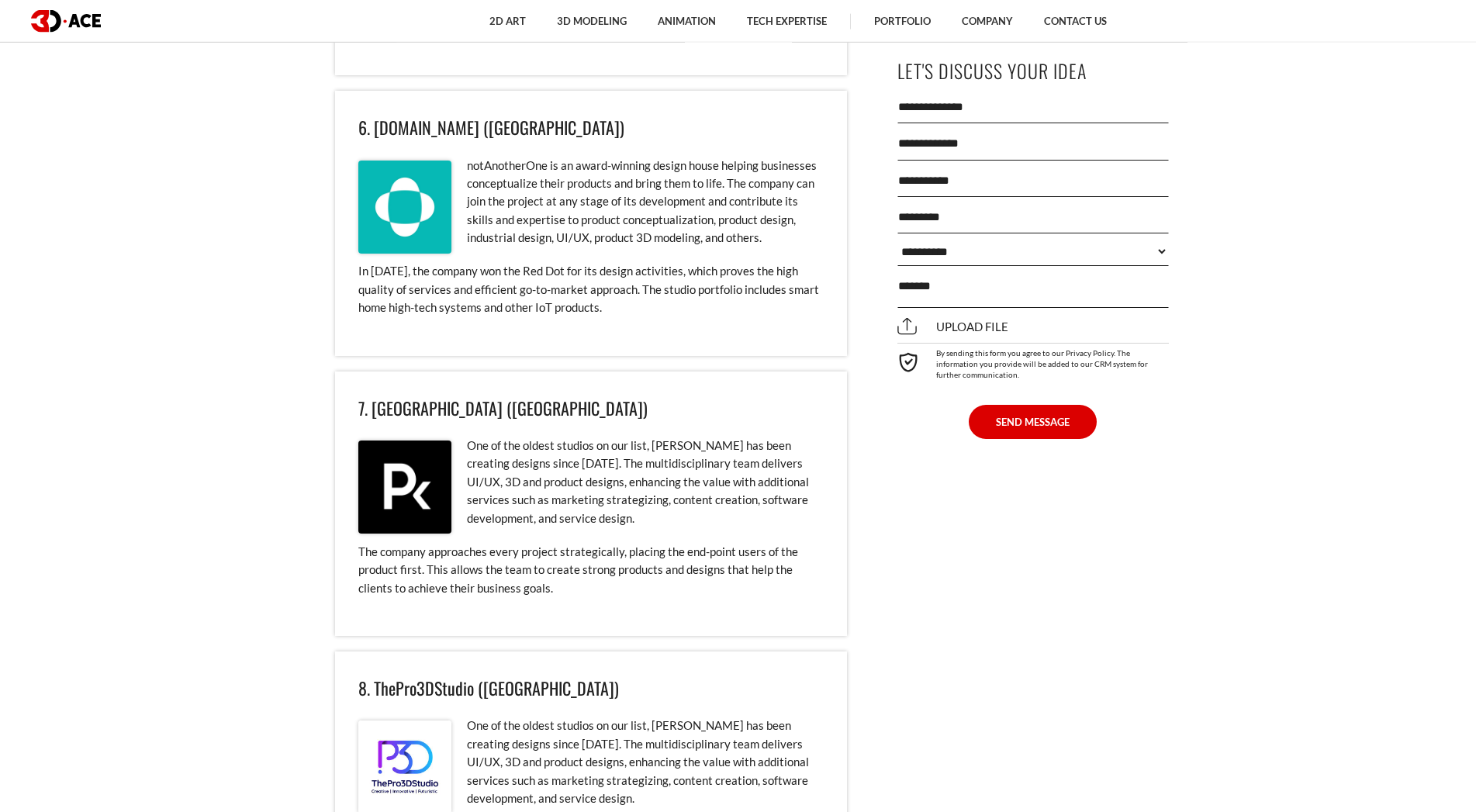
scroll to position [5143, 0]
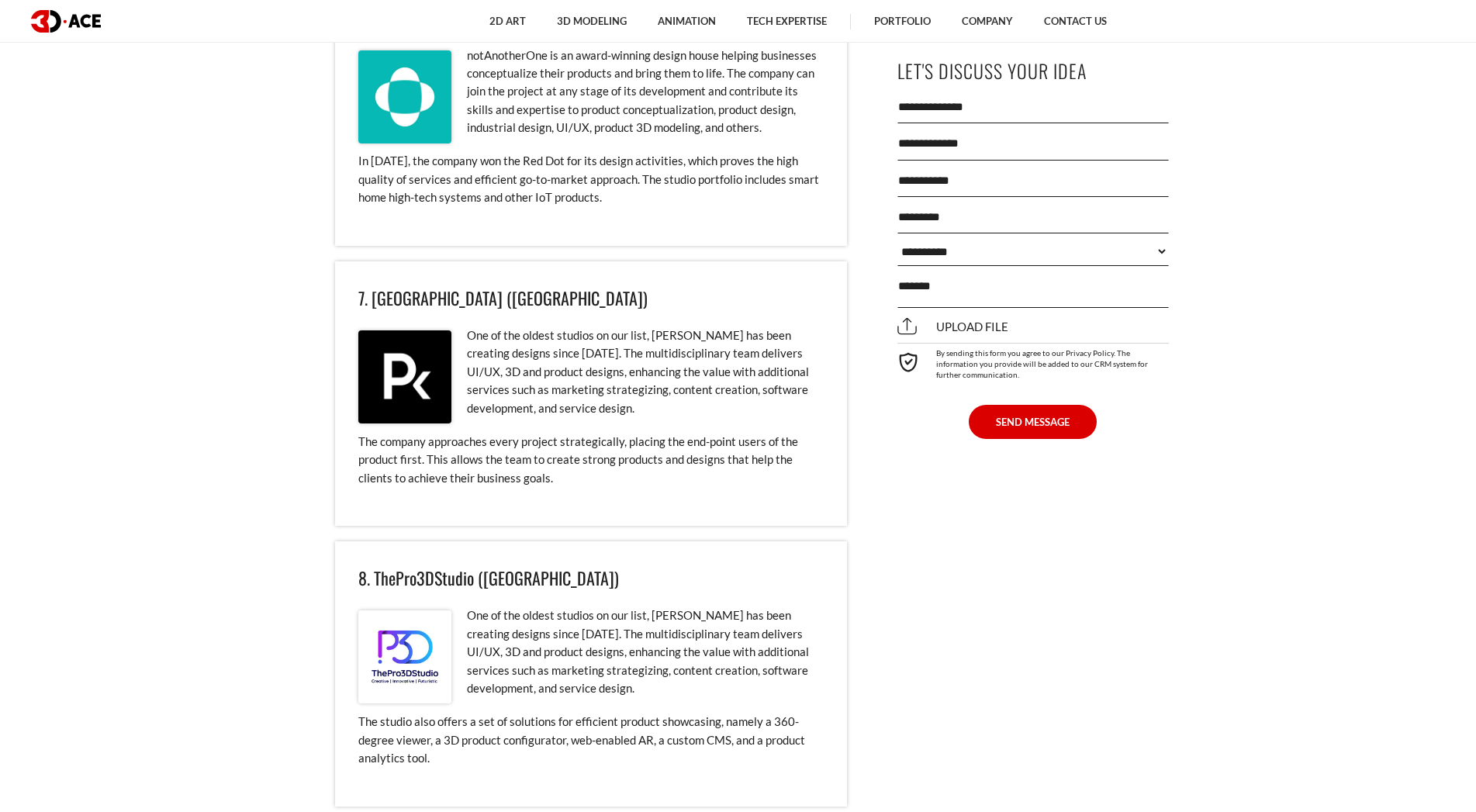
click at [396, 372] on img at bounding box center [405, 377] width 93 height 93
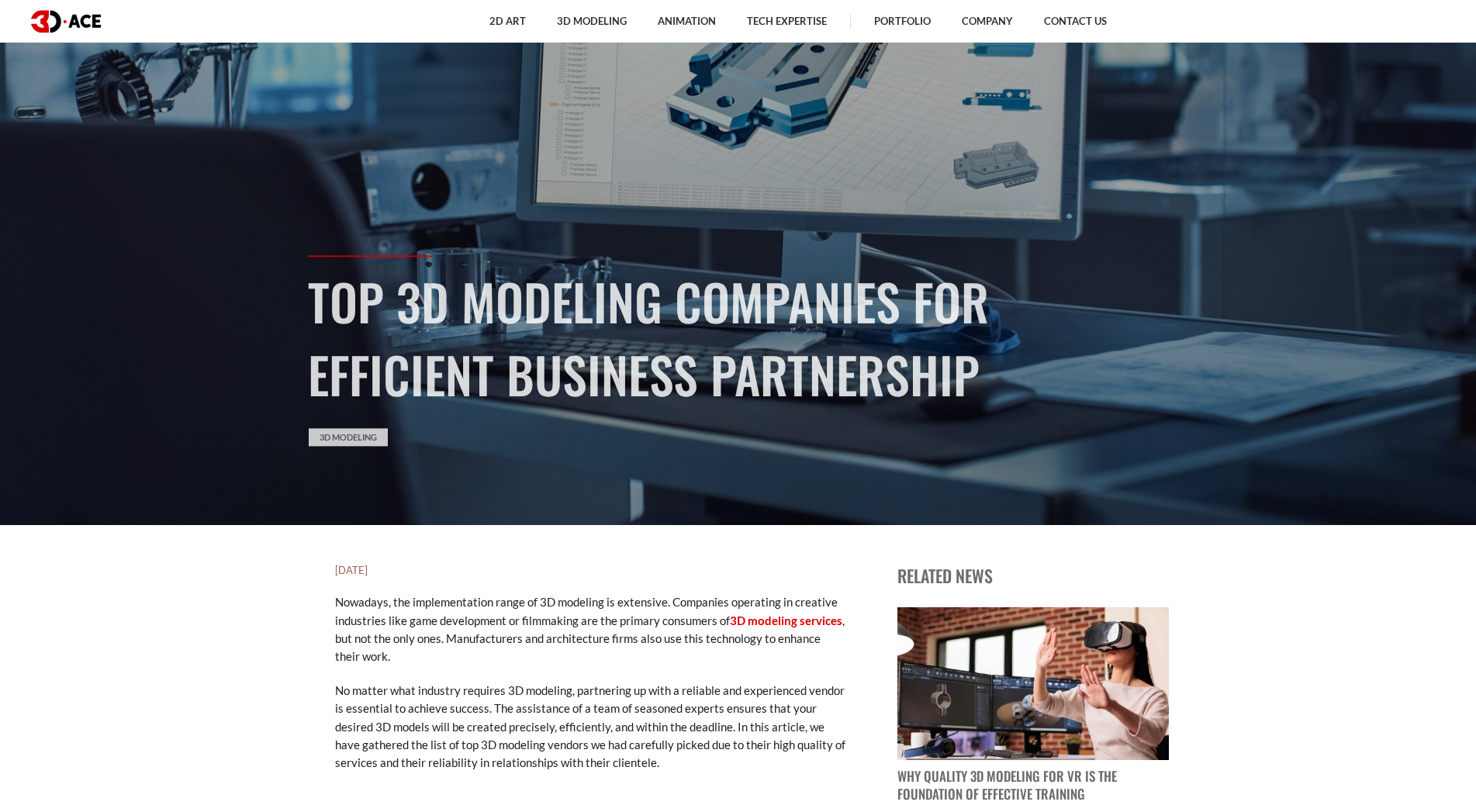
scroll to position [0, 0]
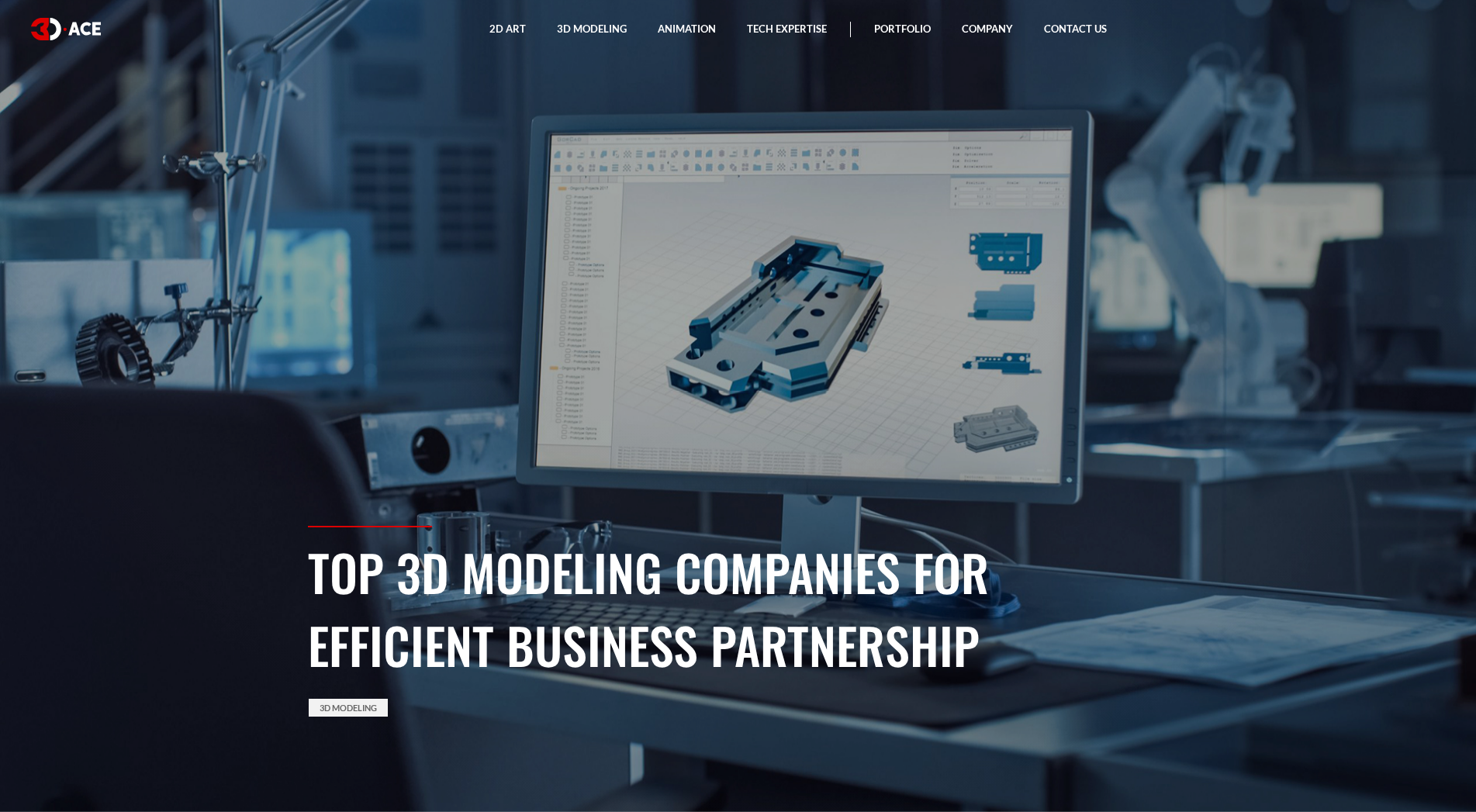
drag, startPoint x: 192, startPoint y: 597, endPoint x: 185, endPoint y: 304, distance: 293.1
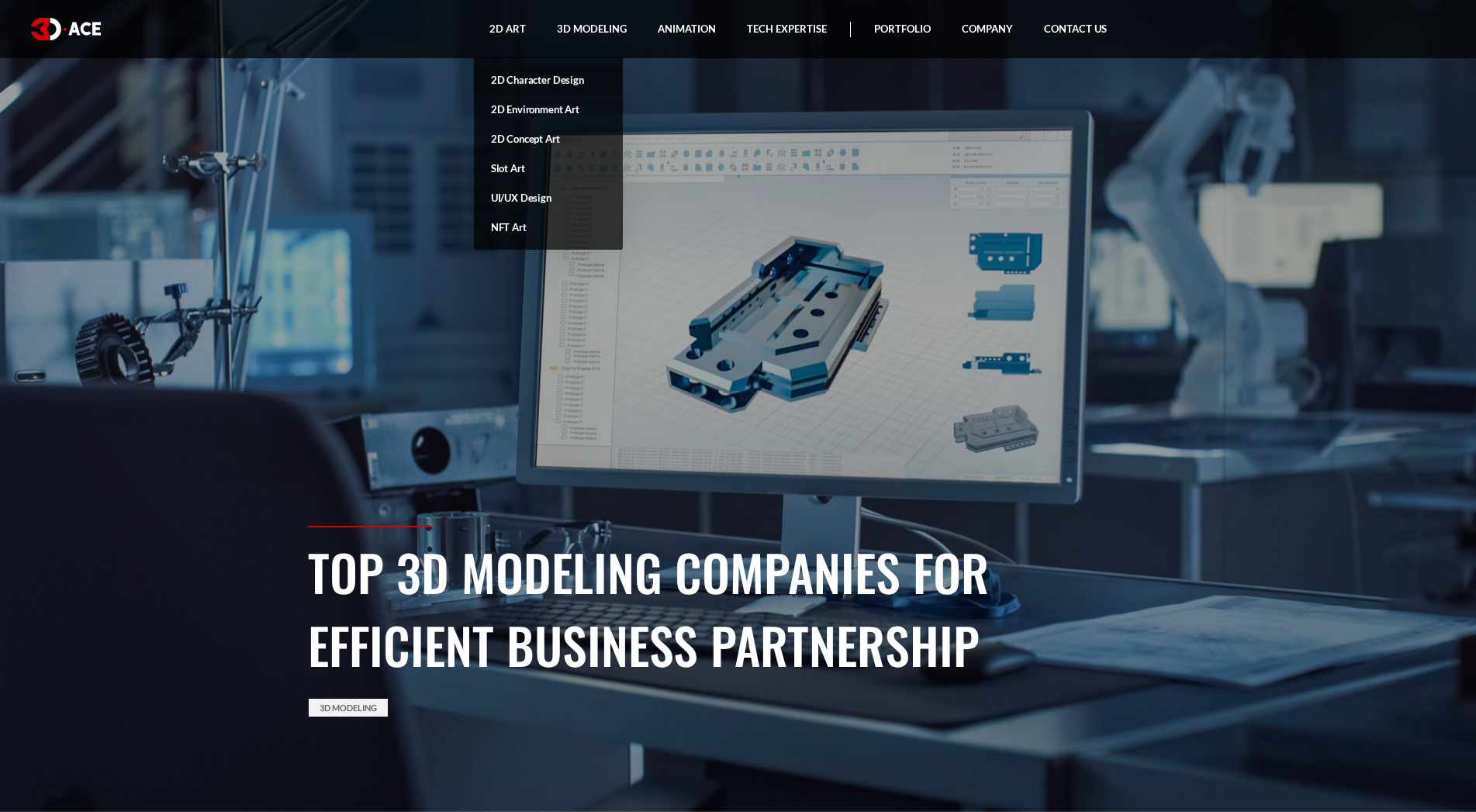
click at [524, 73] on link "2D Character Design" at bounding box center [548, 80] width 149 height 30
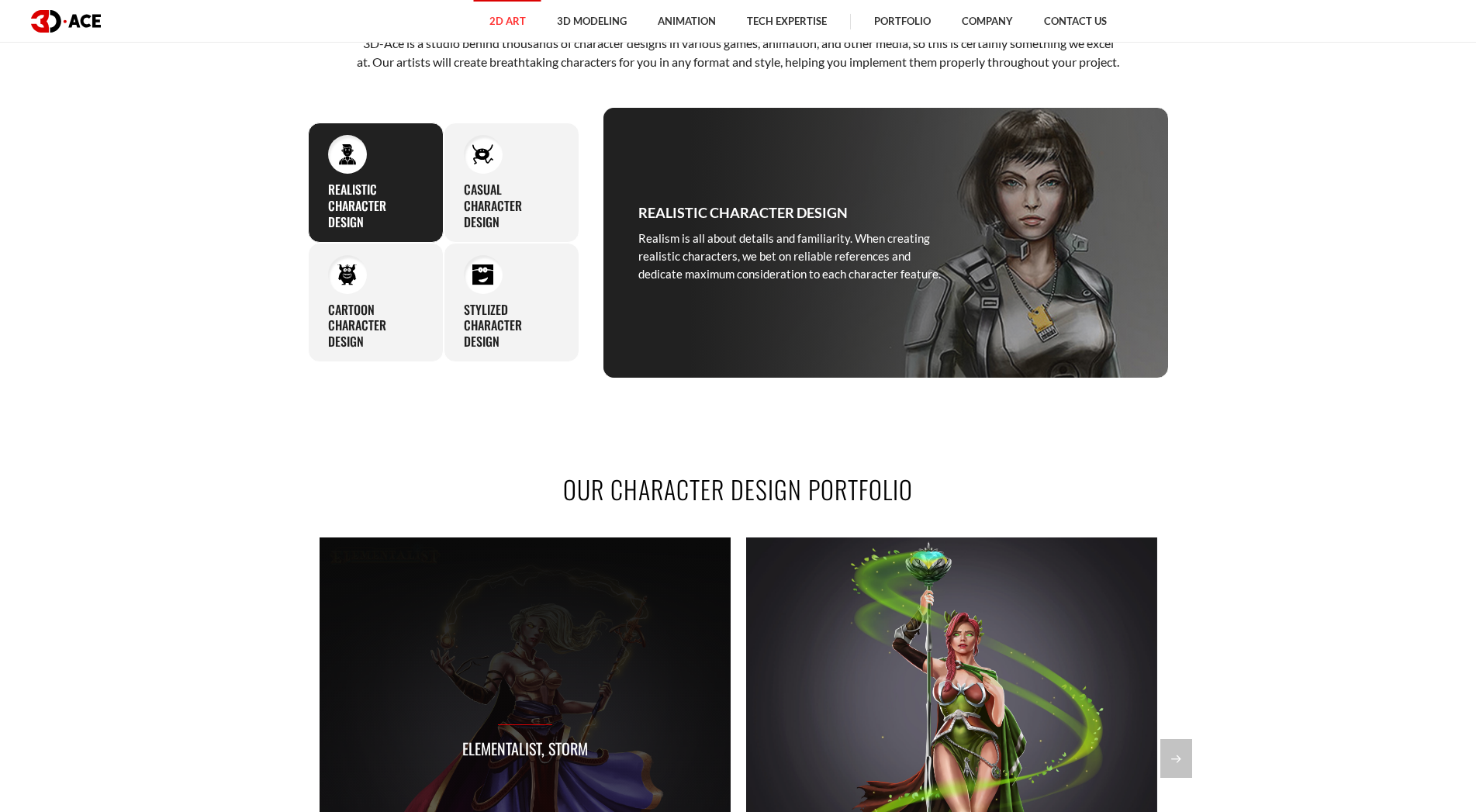
scroll to position [870, 0]
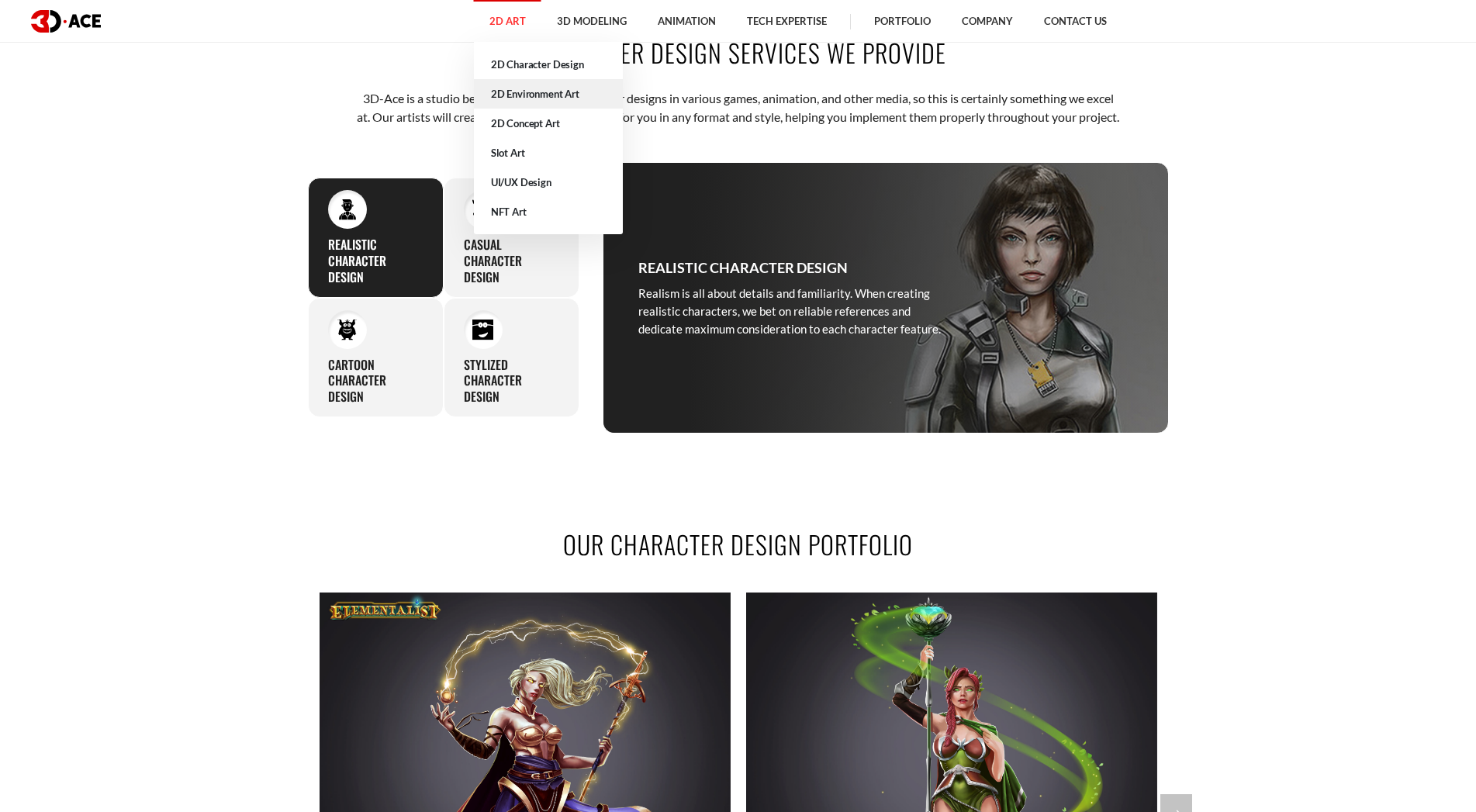
click at [535, 93] on link "2D Environment Art" at bounding box center [548, 94] width 149 height 30
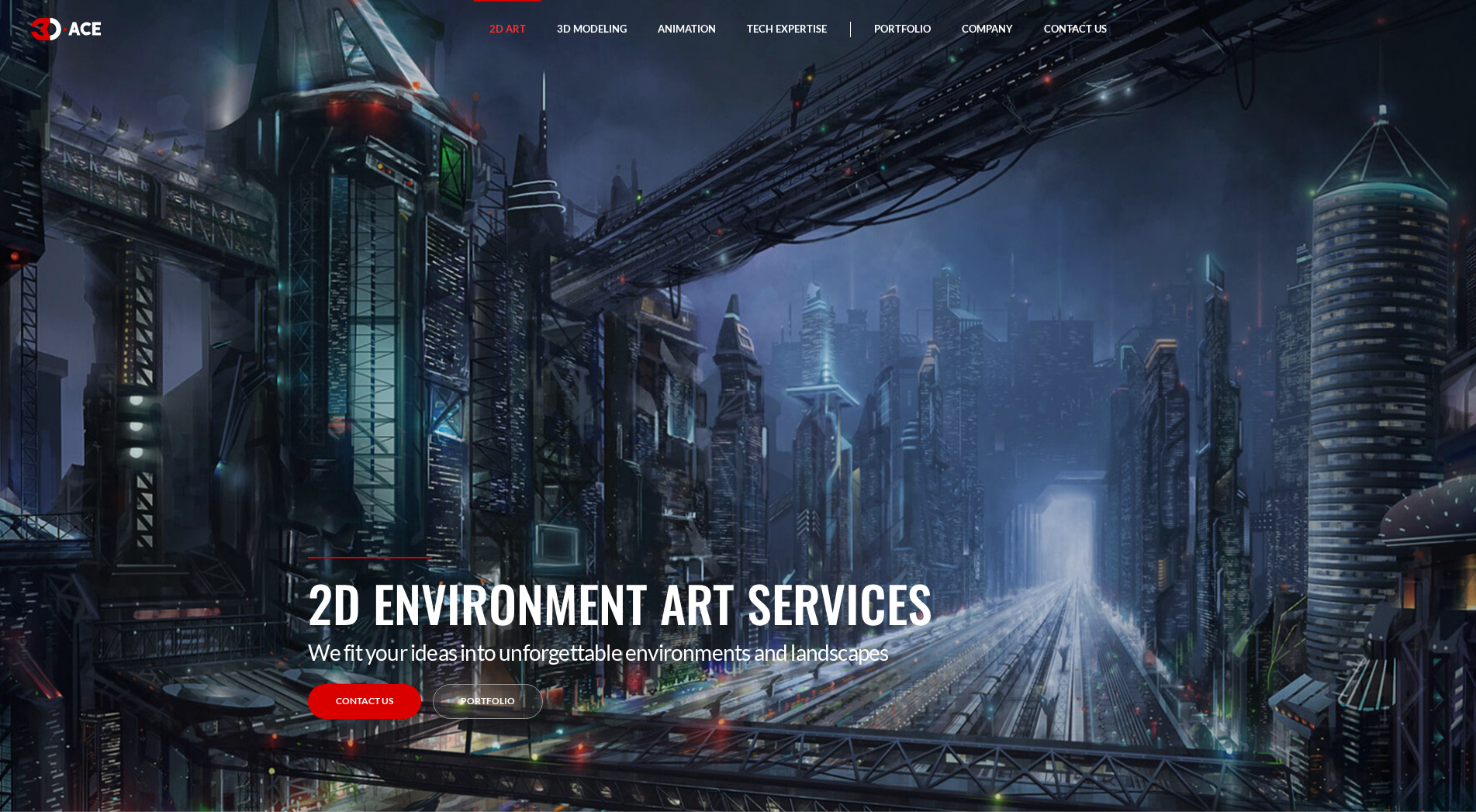
drag, startPoint x: 180, startPoint y: 612, endPoint x: 192, endPoint y: 378, distance: 234.3
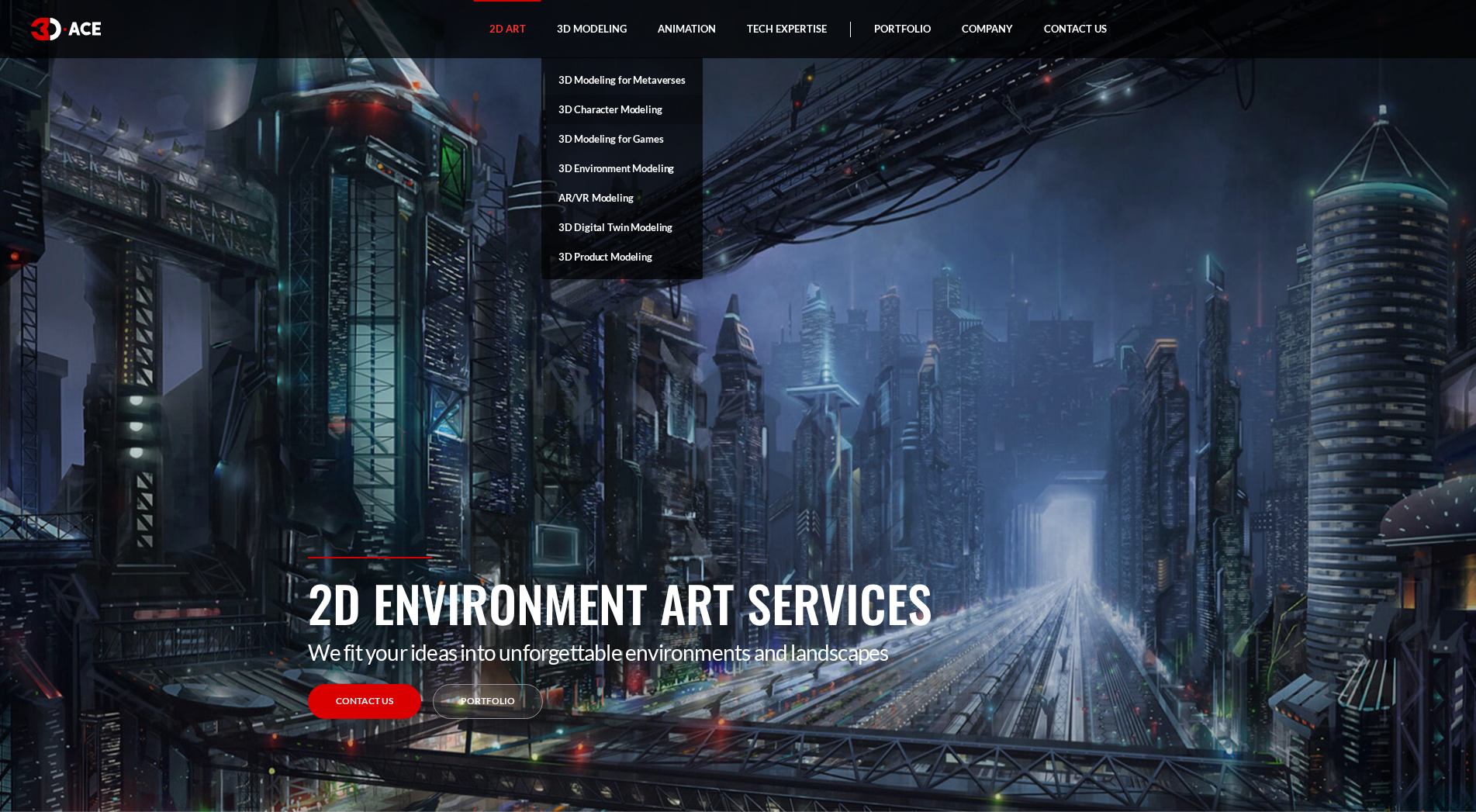
click at [634, 108] on link "3D Character Modeling" at bounding box center [622, 110] width 161 height 30
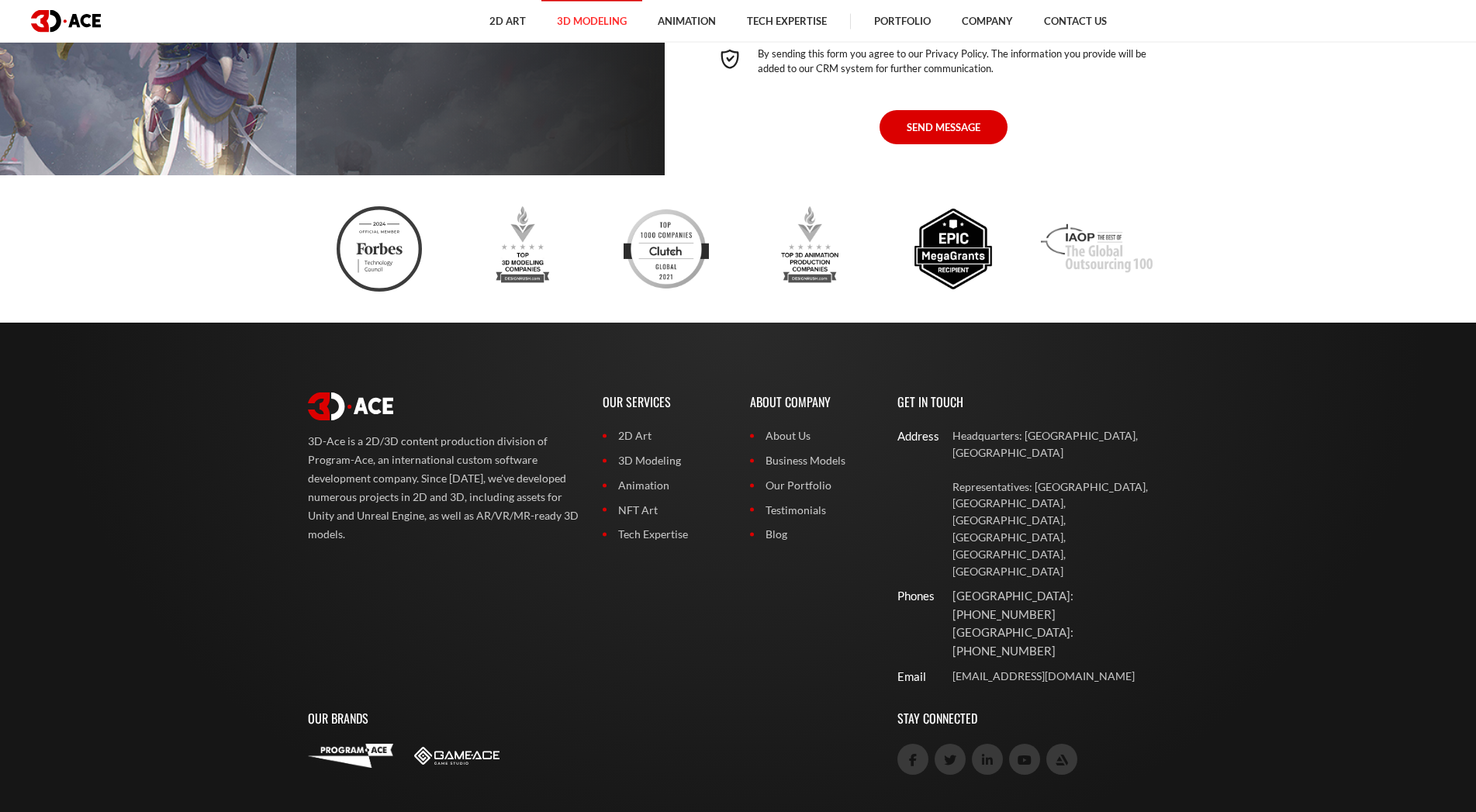
scroll to position [5555, 0]
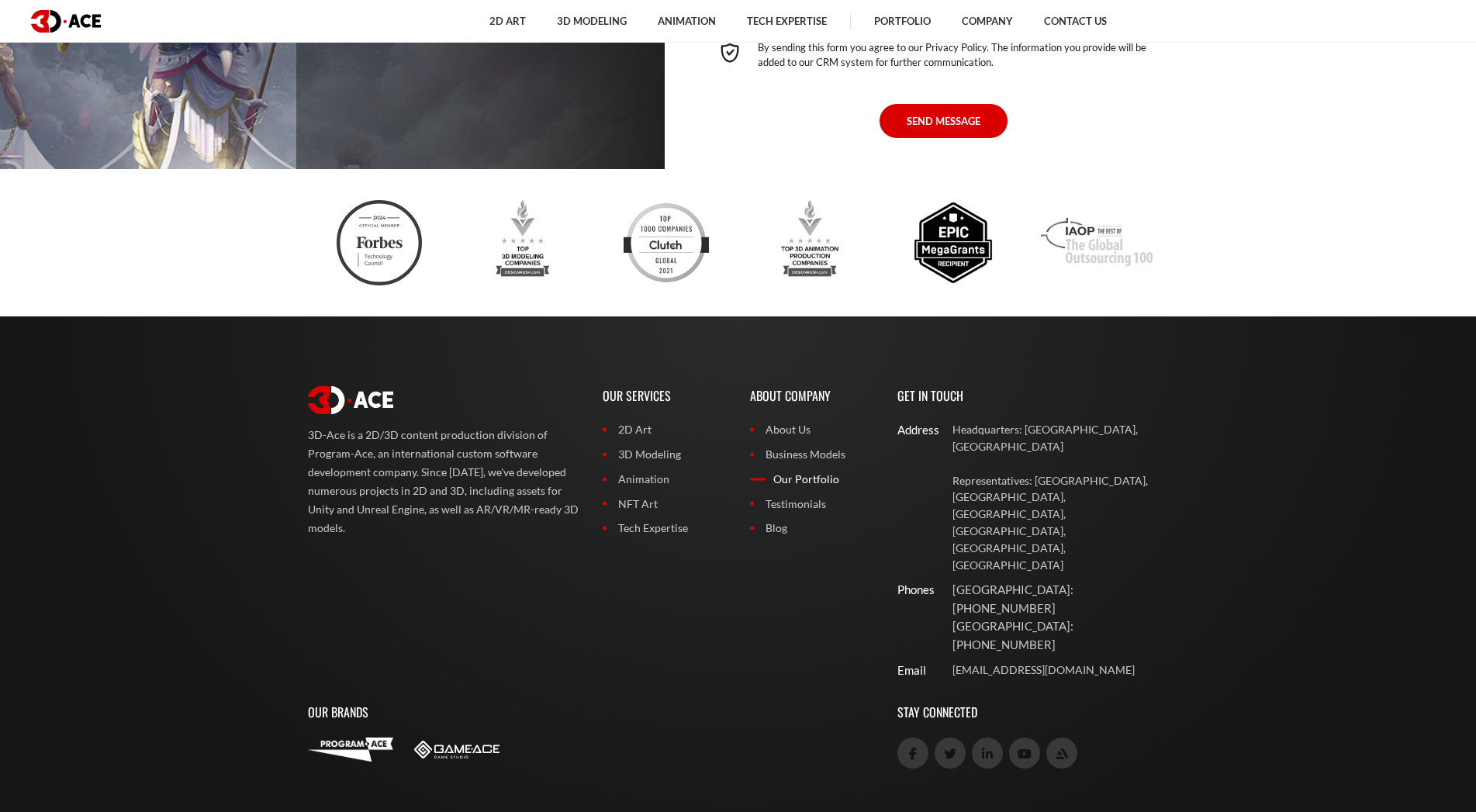
click at [792, 488] on link "Our Portfolio" at bounding box center [812, 480] width 124 height 17
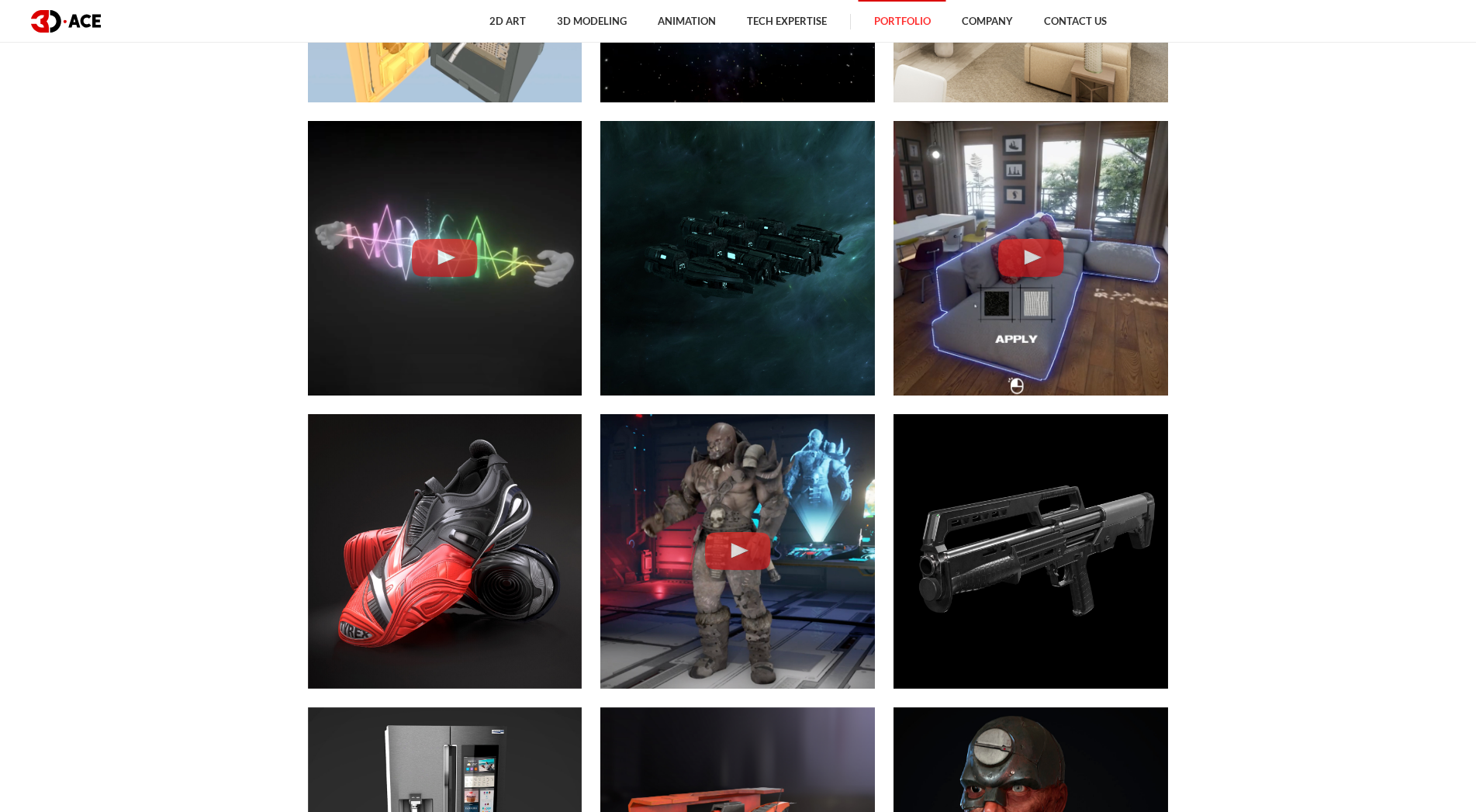
scroll to position [4905, 0]
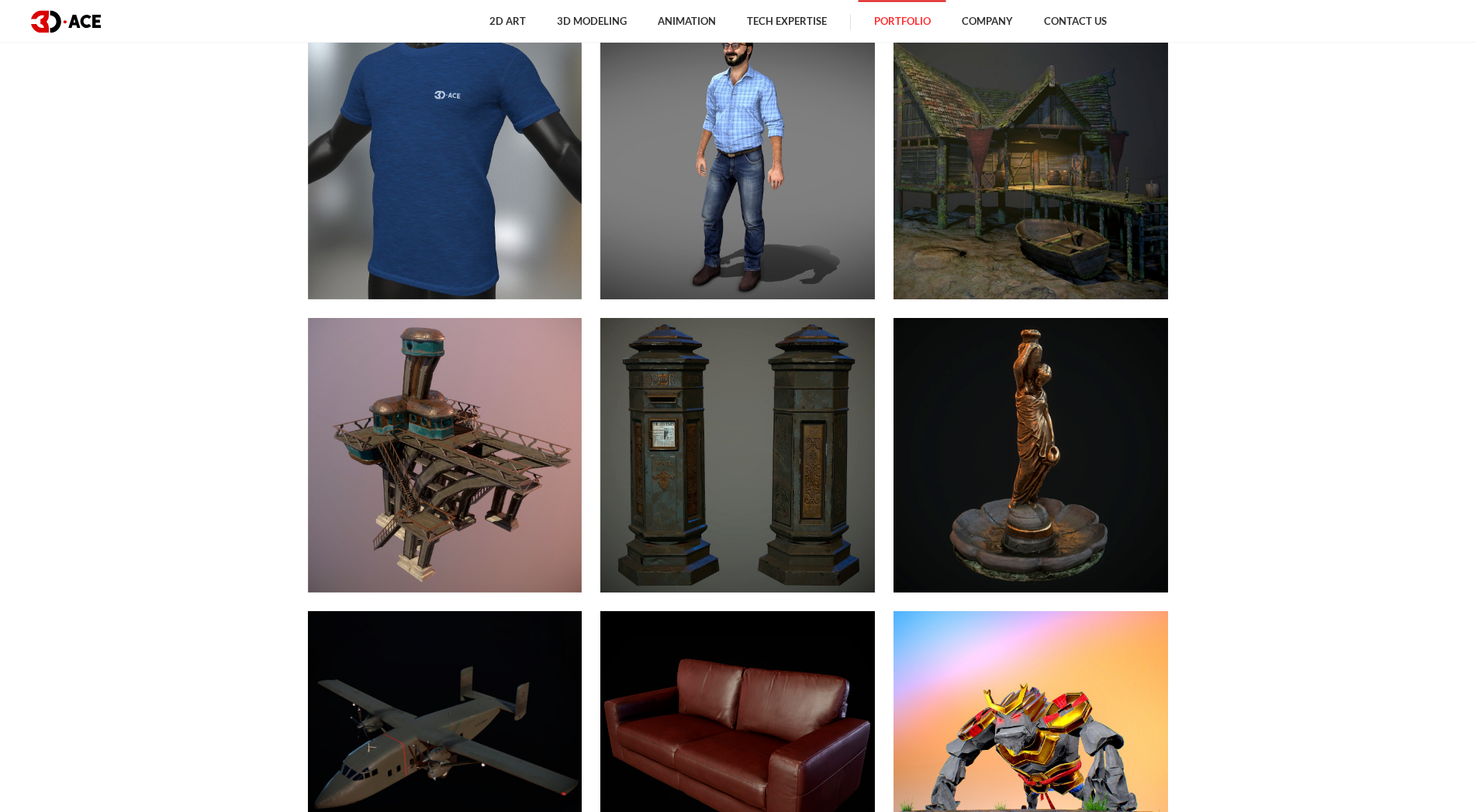
scroll to position [9652, 0]
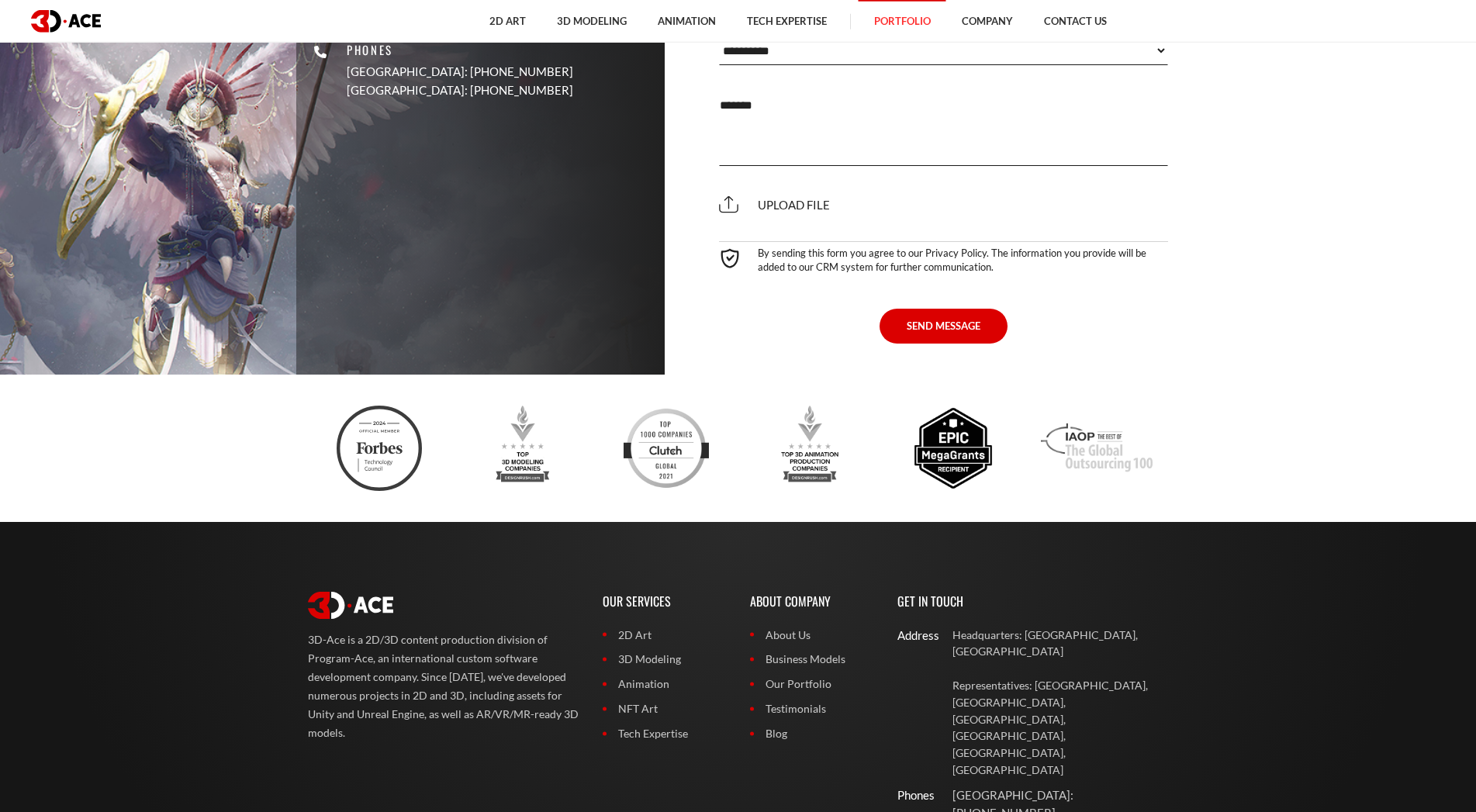
drag, startPoint x: 167, startPoint y: 223, endPoint x: 162, endPoint y: 390, distance: 167.1
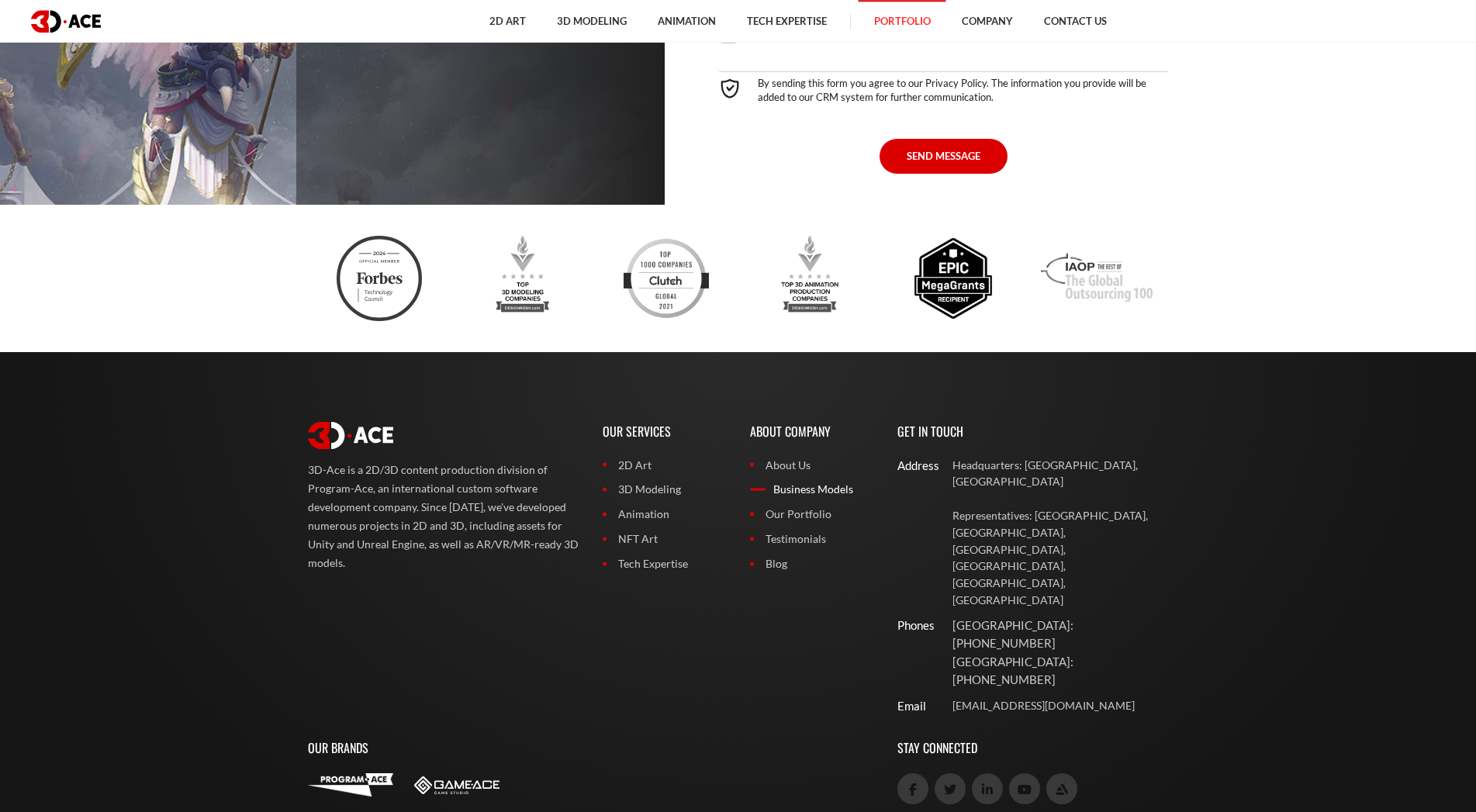
click at [827, 490] on link "Business Models" at bounding box center [812, 489] width 124 height 17
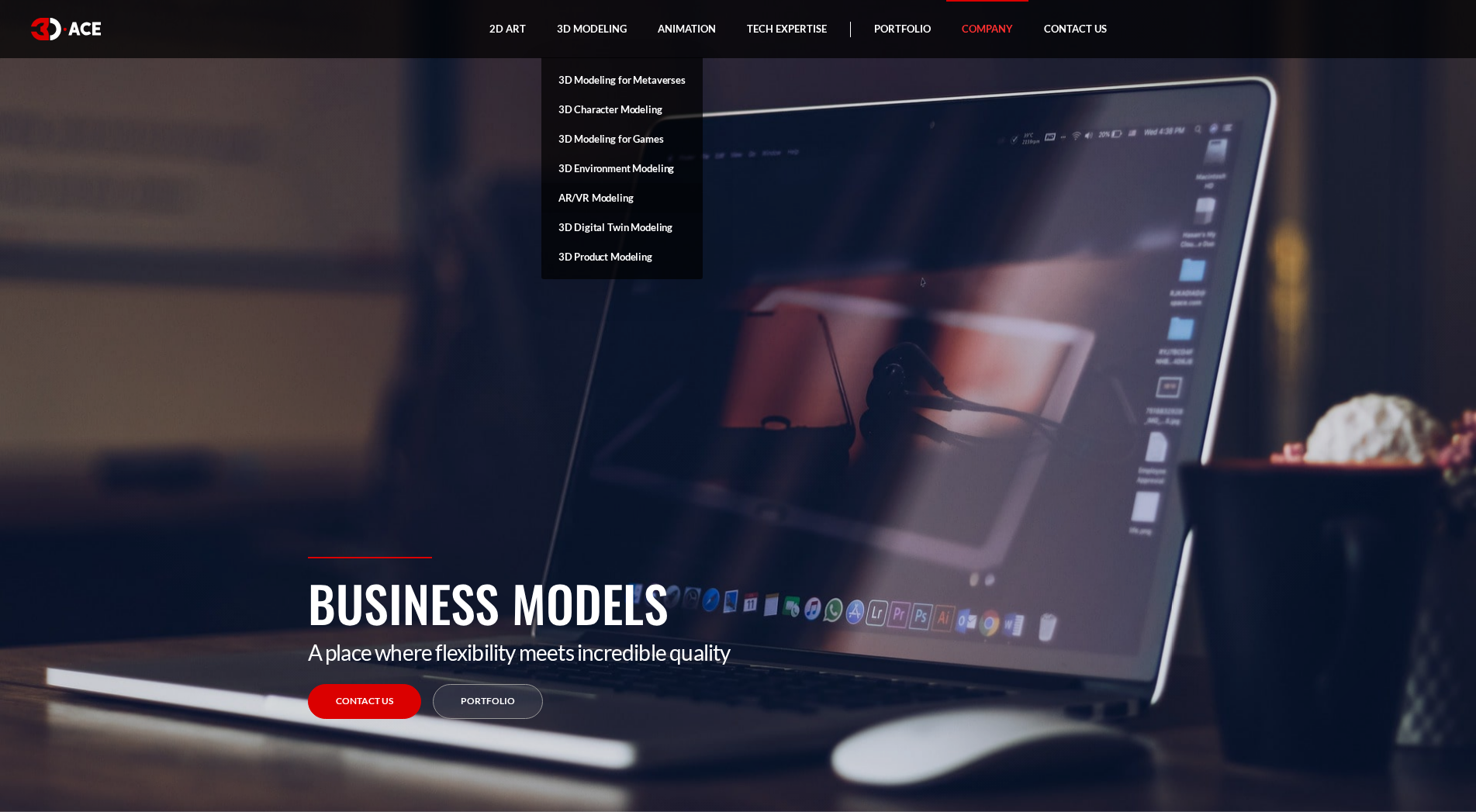
click at [616, 200] on link "AR/VR Modeling" at bounding box center [622, 198] width 161 height 30
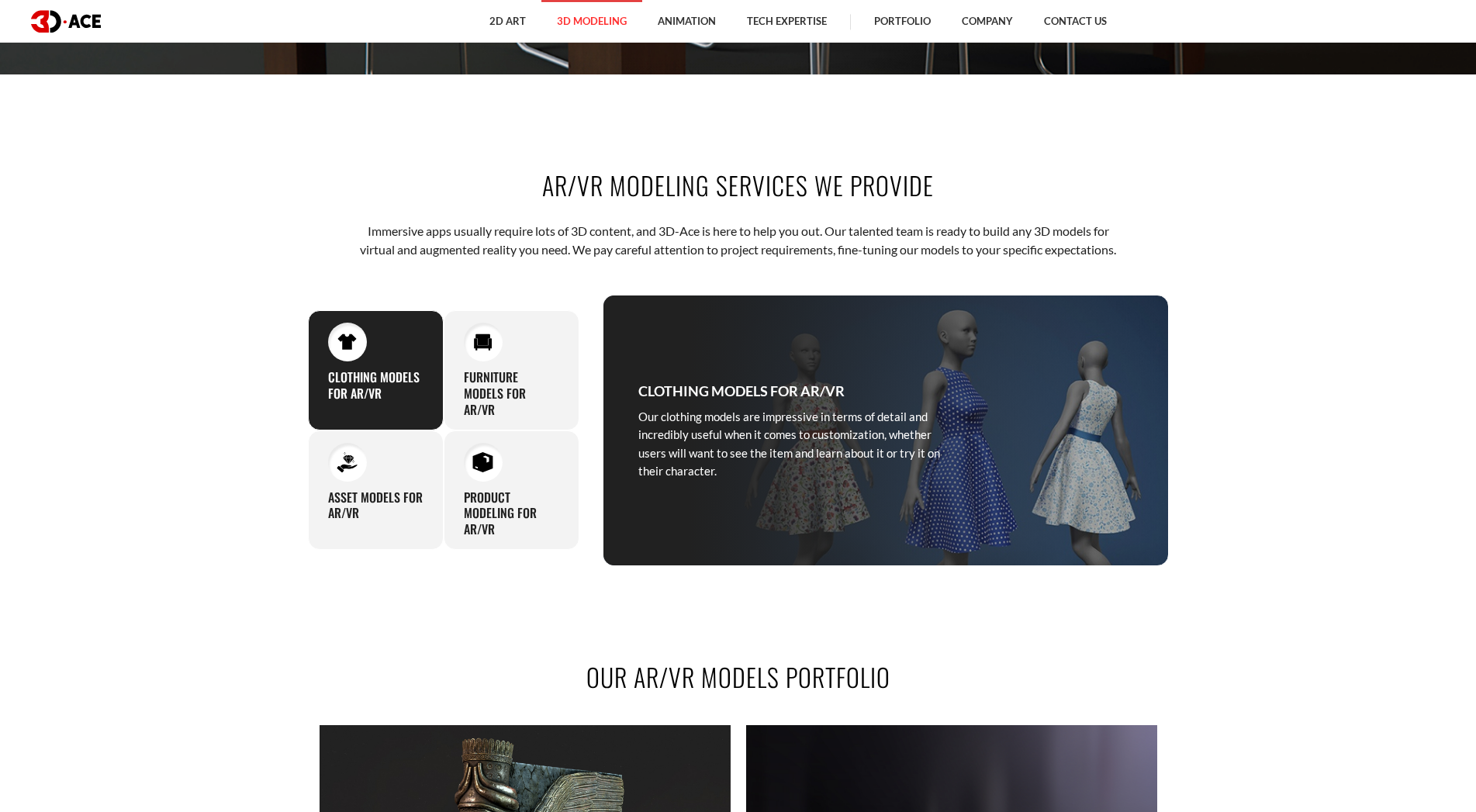
scroll to position [870, 0]
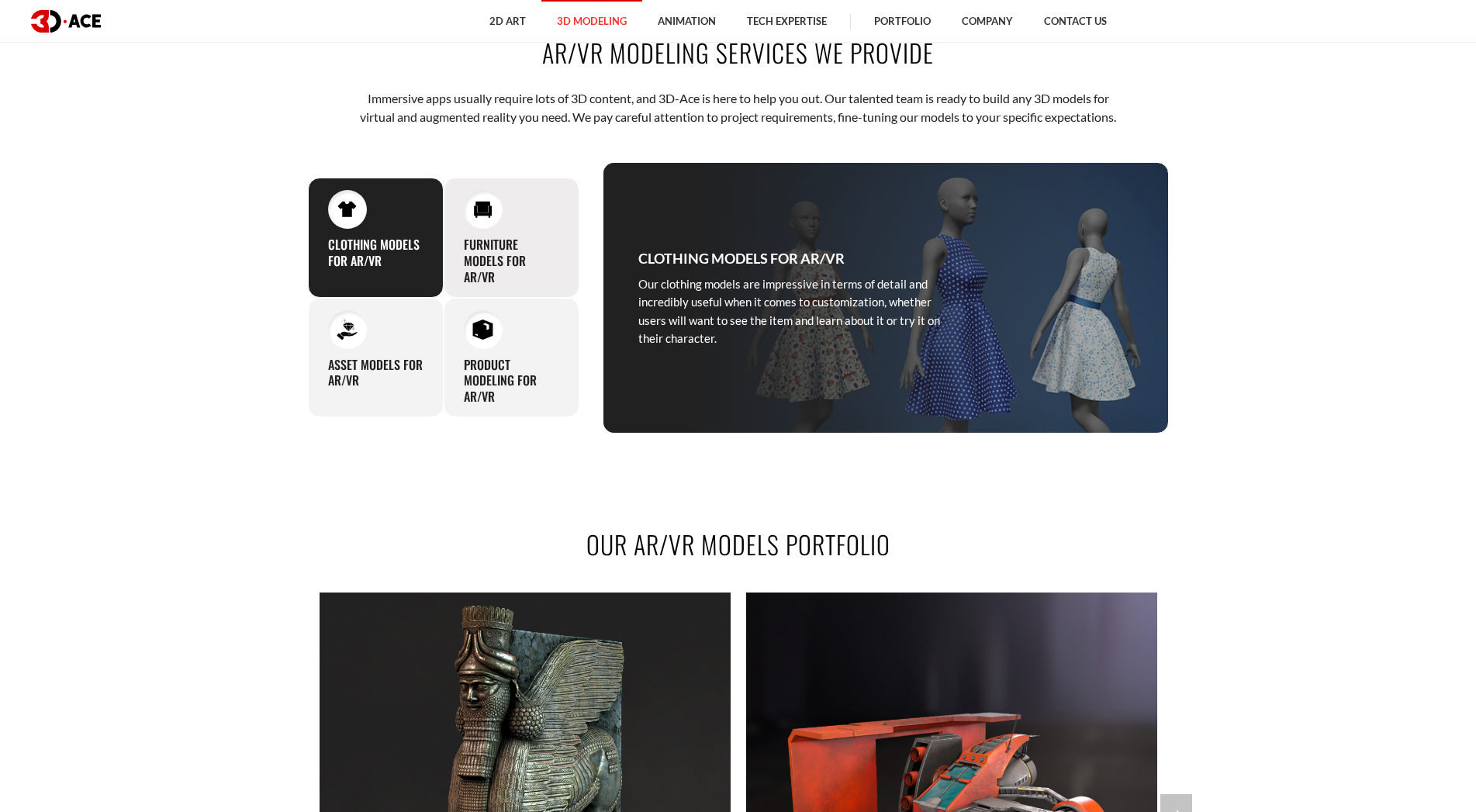
click at [498, 254] on div "Furniture models for AR/VR Artists at 3D-Ace know all the ins and outs of quali…" at bounding box center [512, 237] width 136 height 119
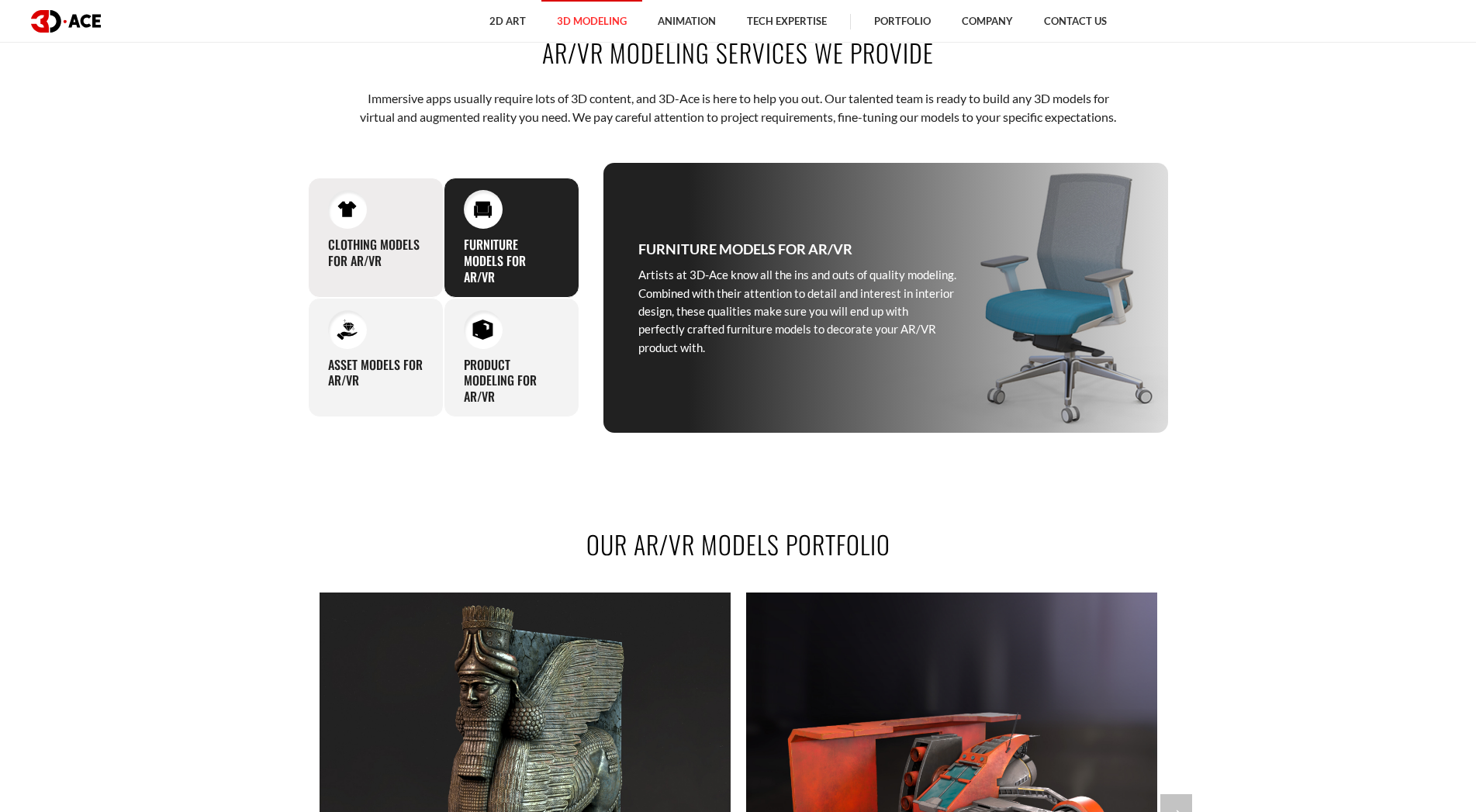
click at [383, 249] on div "Clothing Models for AR/VR Our clothing models are impressive in terms of detail…" at bounding box center [376, 237] width 136 height 119
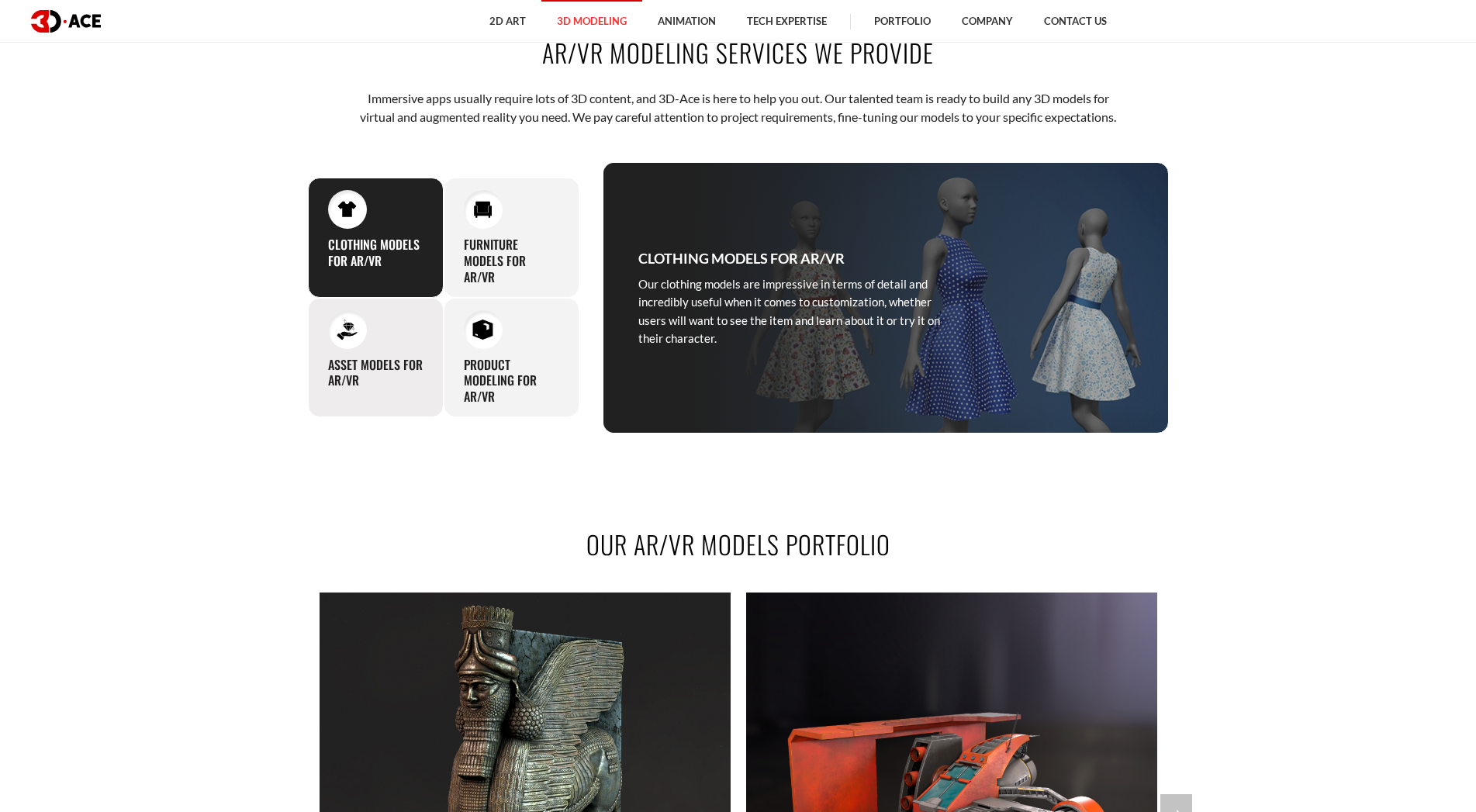
click at [386, 371] on div "Asset models for AR/VR Since we have broad experience in AR/VR-ready 3D models …" at bounding box center [376, 358] width 136 height 119
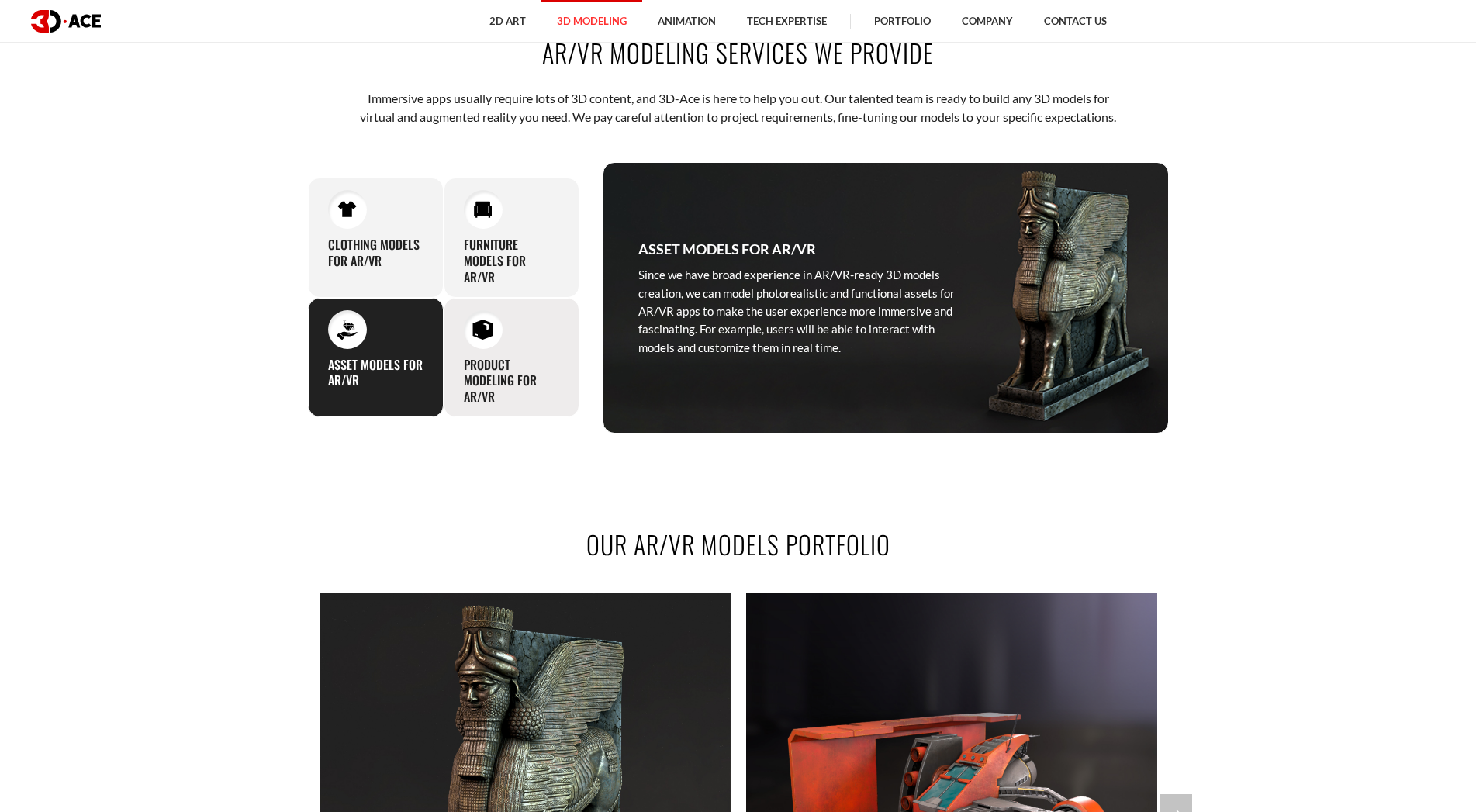
click at [497, 374] on div "Product modeling for AR/VR We reproduce and animate models of your amazing prod…" at bounding box center [512, 358] width 136 height 119
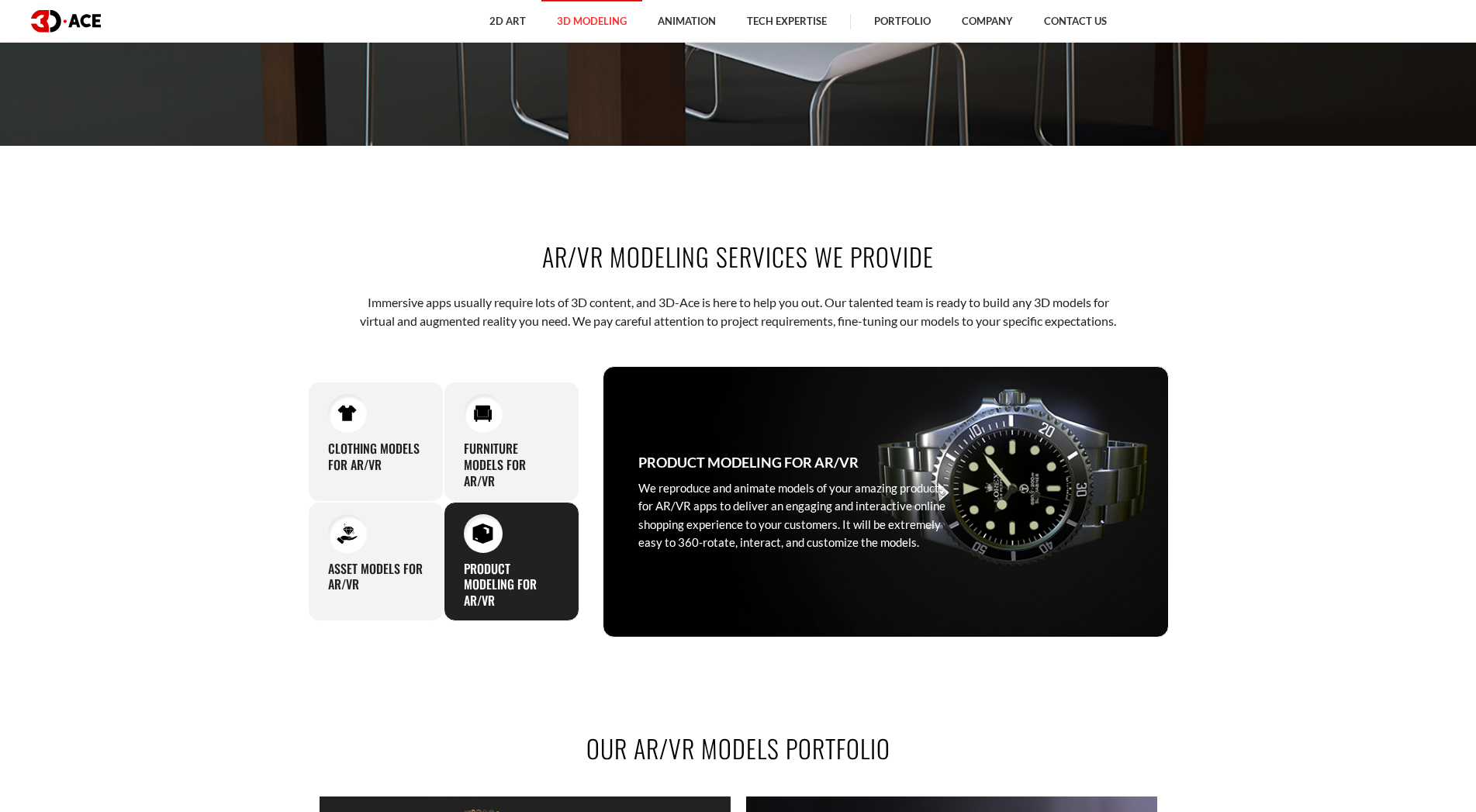
drag, startPoint x: 152, startPoint y: 570, endPoint x: 156, endPoint y: 308, distance: 262.0
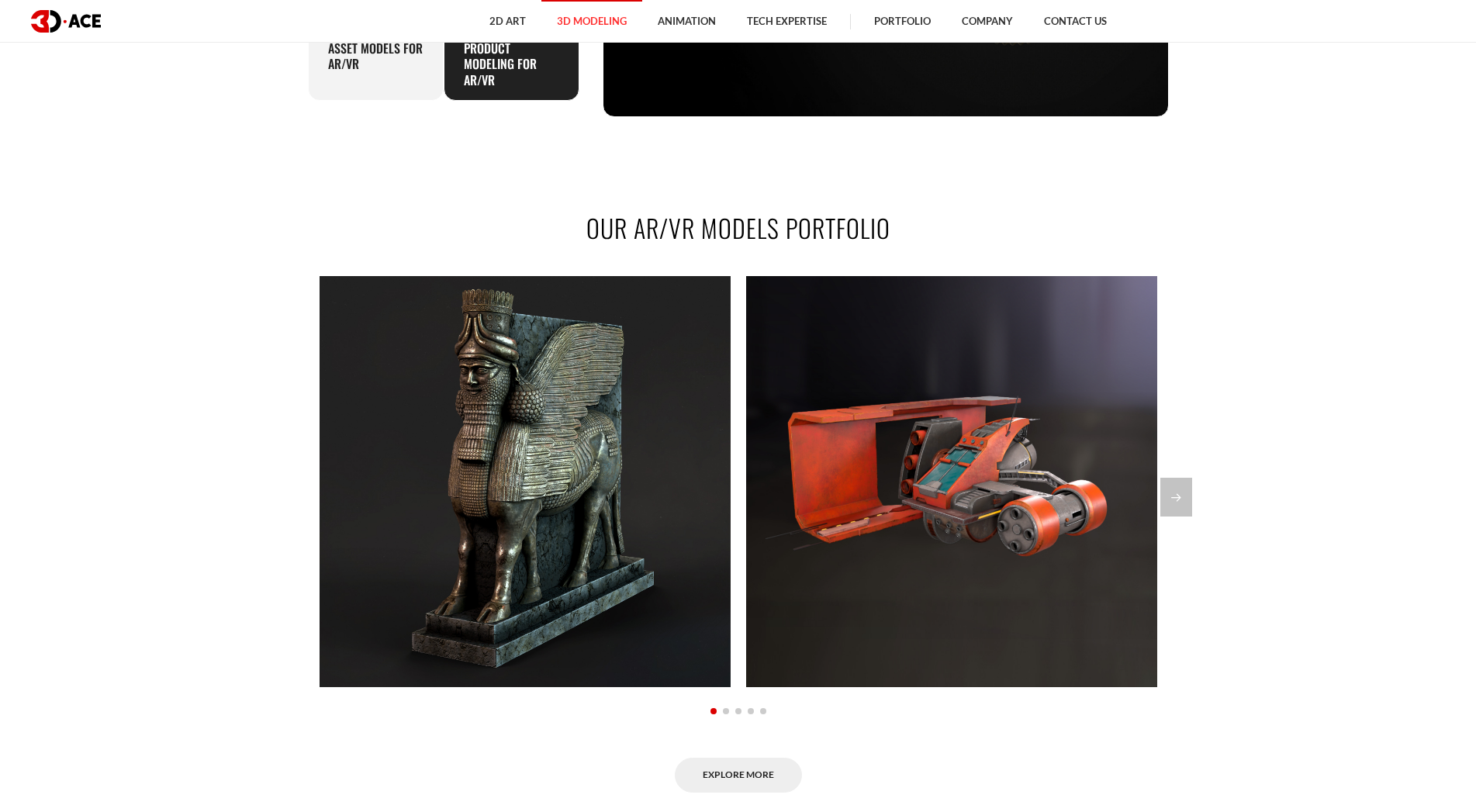
scroll to position [791, 0]
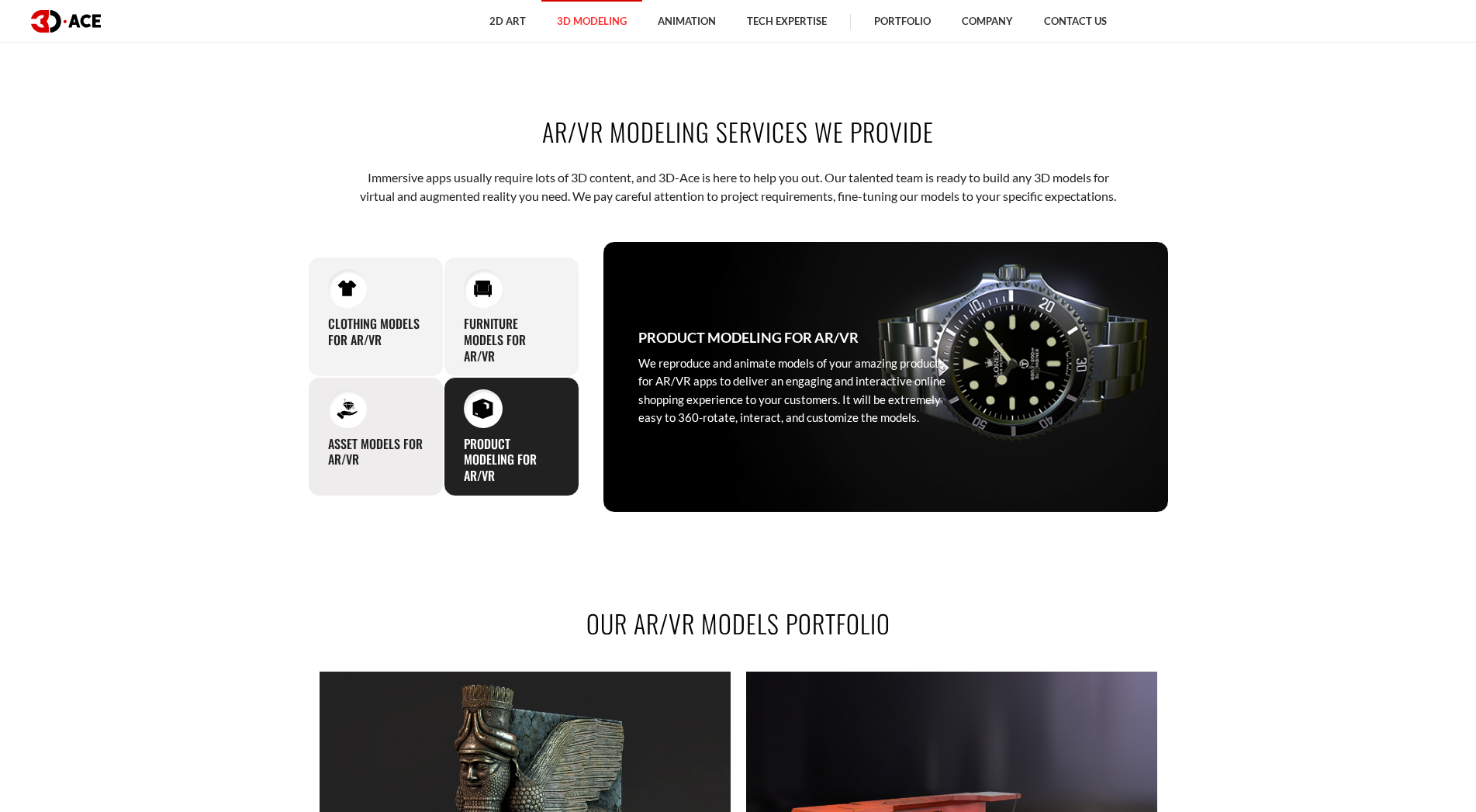
click at [363, 467] on h3 "Asset models for AR/VR" at bounding box center [375, 452] width 95 height 32
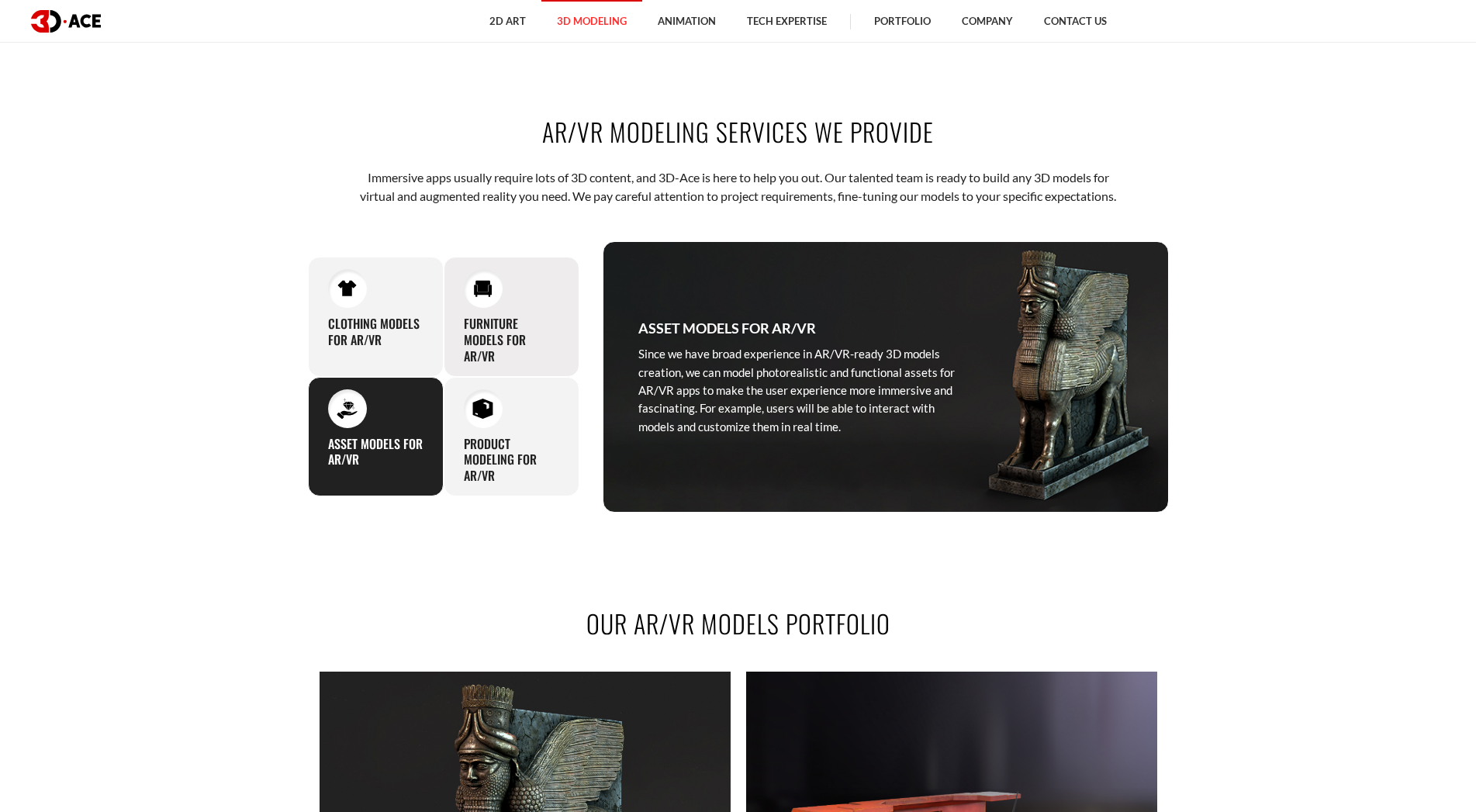
click at [509, 336] on h3 "Furniture models for AR/VR" at bounding box center [511, 339] width 95 height 48
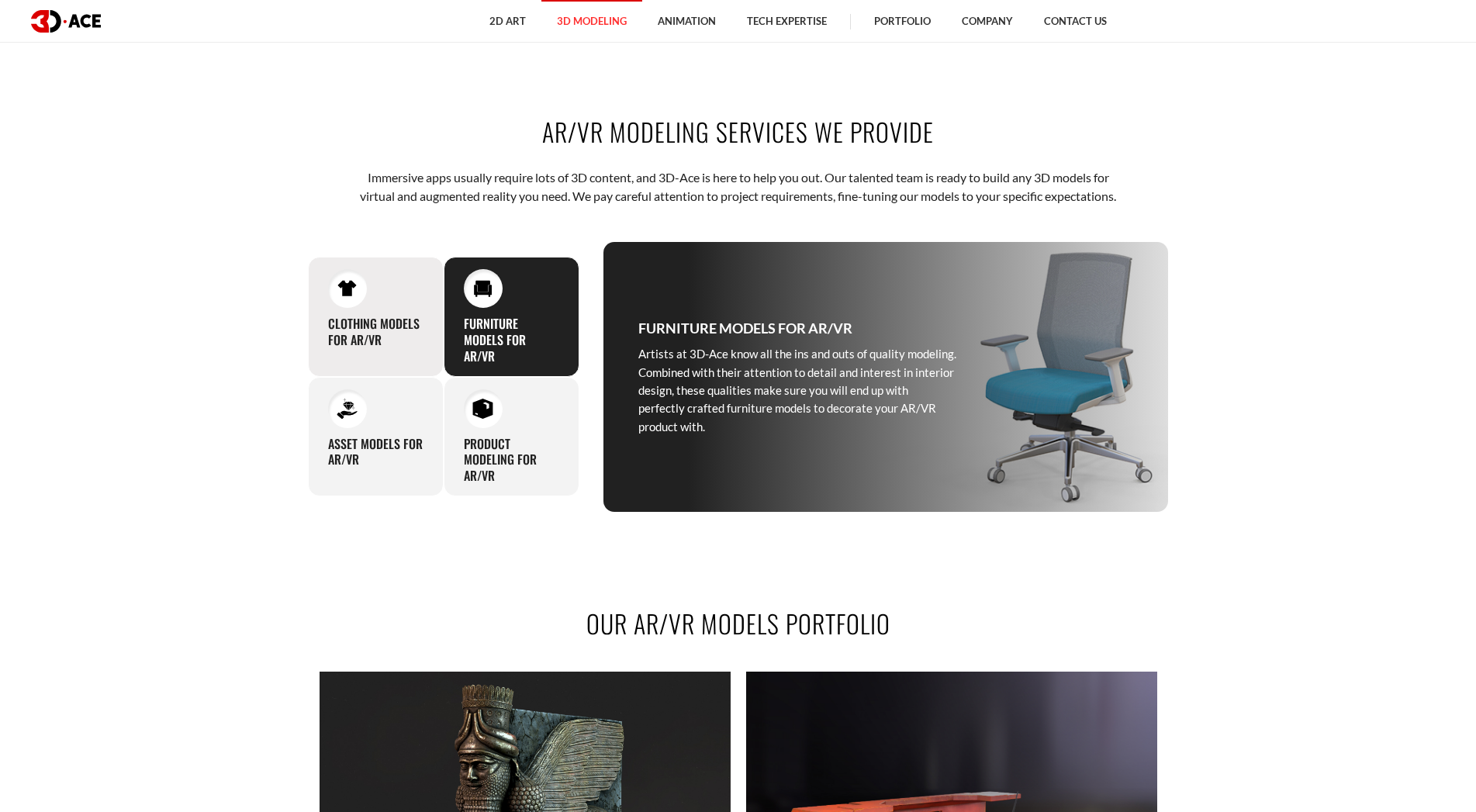
click at [357, 330] on div "Clothing Models for AR/VR Our clothing models are impressive in terms of detail…" at bounding box center [376, 316] width 136 height 119
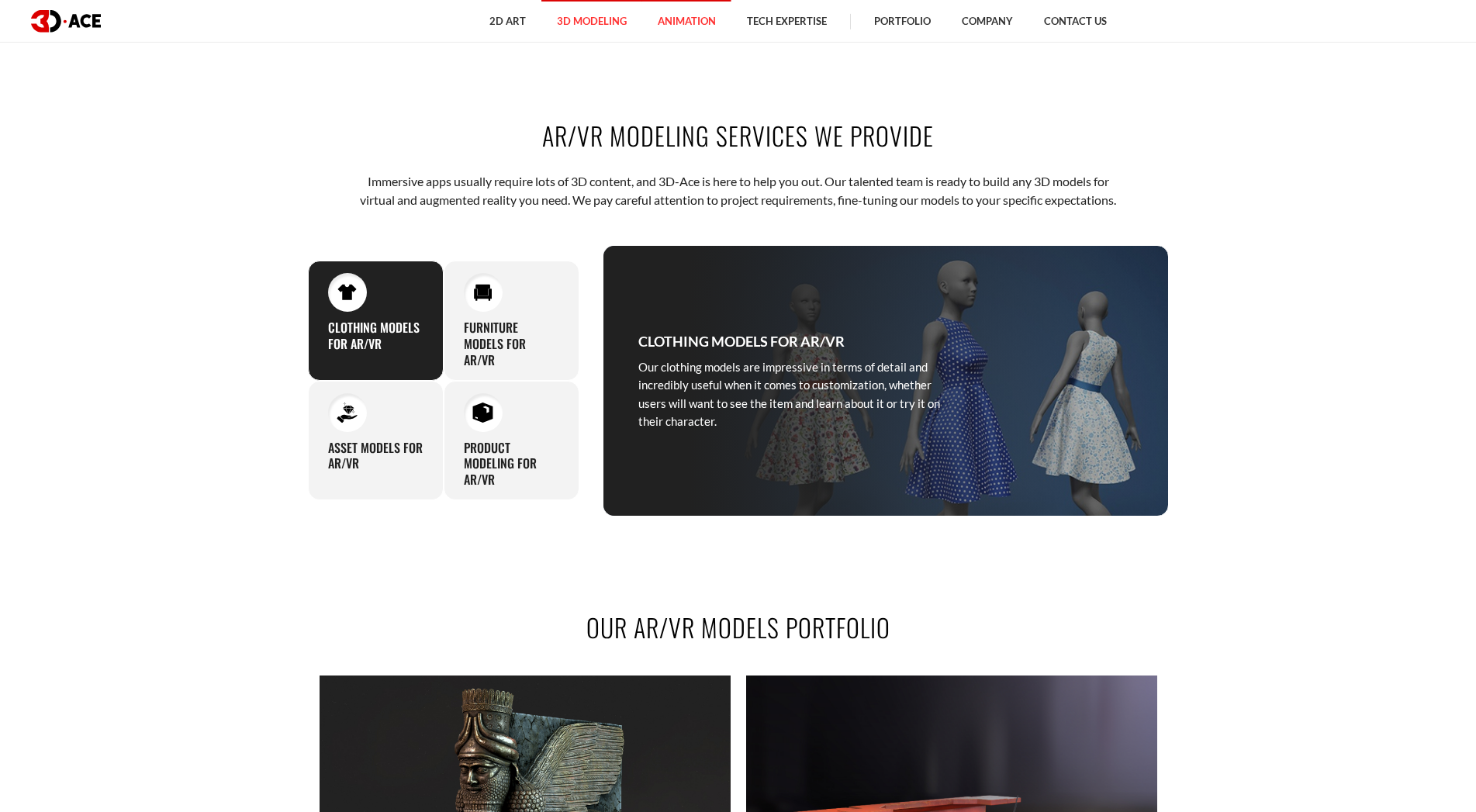
scroll to position [396, 0]
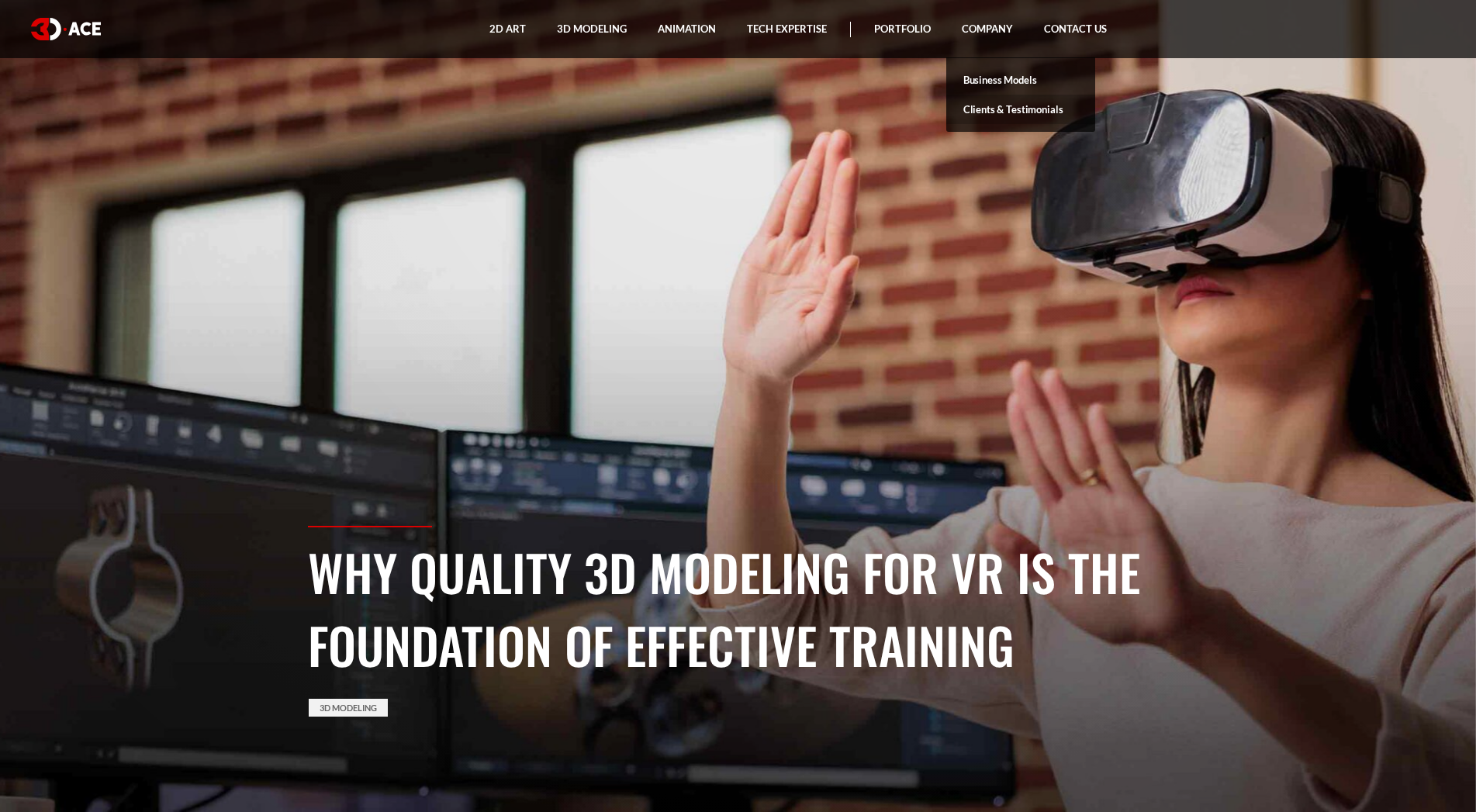
click at [1023, 105] on link "Clients & Testimonials" at bounding box center [1021, 110] width 149 height 30
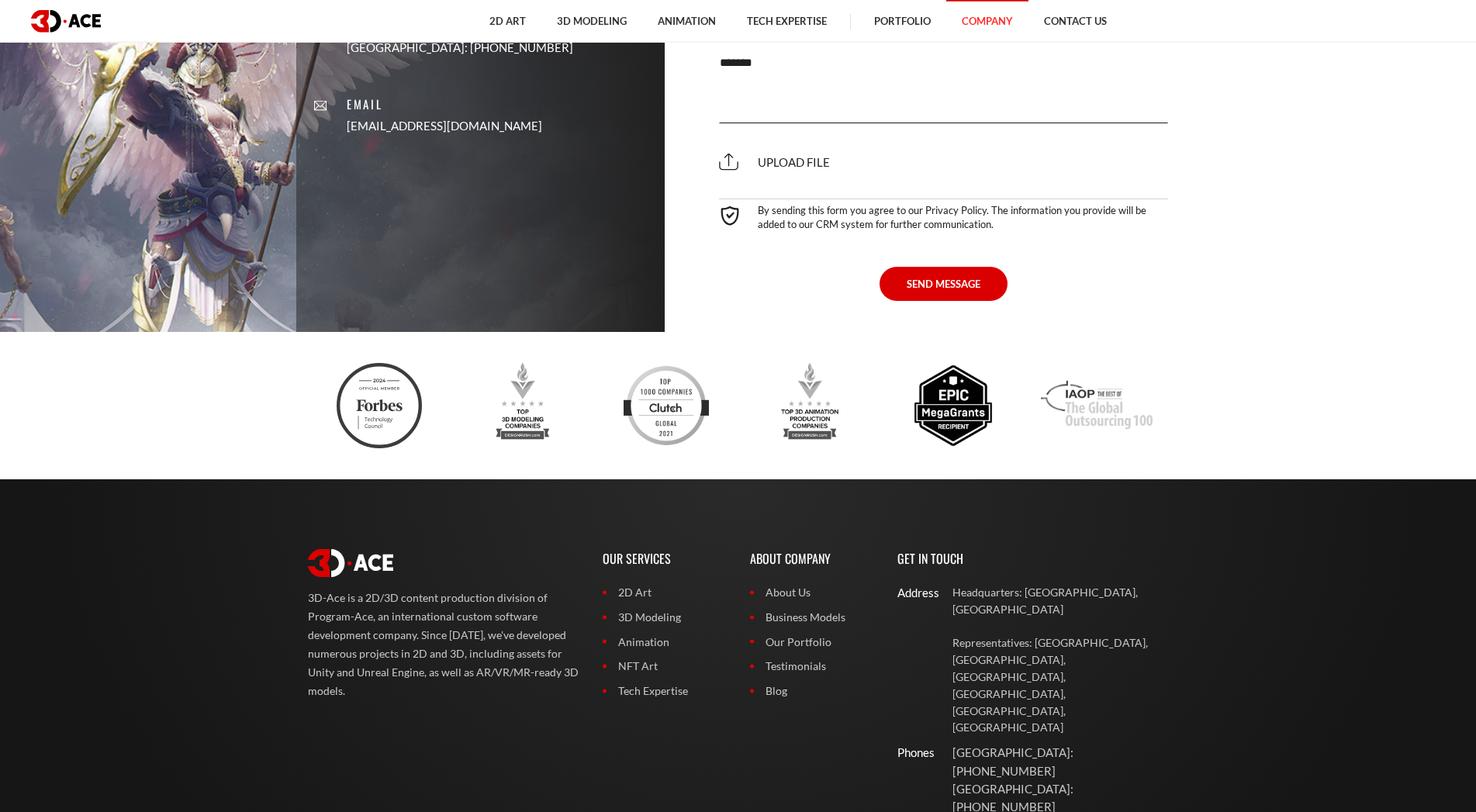
scroll to position [3092, 0]
